Goal: Find specific page/section: Find specific page/section

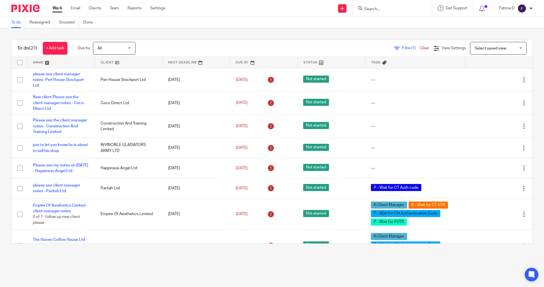
click at [367, 9] on input "Search" at bounding box center [389, 9] width 51 height 5
click at [363, 8] on div at bounding box center [391, 8] width 66 height 7
click at [364, 9] on input "Search" at bounding box center [389, 9] width 51 height 5
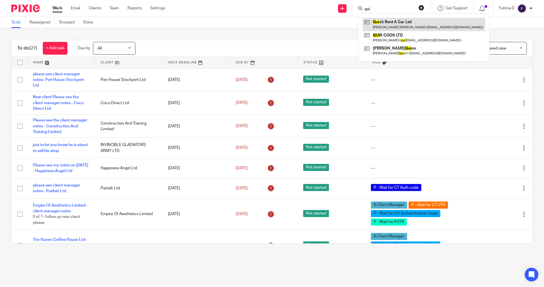
type input "qui"
click at [394, 22] on link at bounding box center [424, 24] width 122 height 13
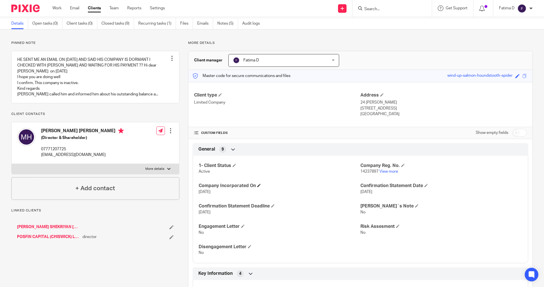
scroll to position [28, 0]
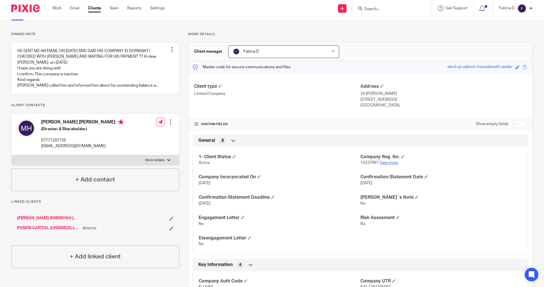
click at [384, 164] on link "View more" at bounding box center [388, 163] width 19 height 4
click at [326, 207] on div "1- Client Status Active Company Reg. No. 14237897 View more Company Incorporate…" at bounding box center [360, 199] width 335 height 112
click at [43, 231] on link "POSFIN CAPITAL (CHISWICK) LIMITED" at bounding box center [48, 229] width 63 height 6
